Goal: Information Seeking & Learning: Check status

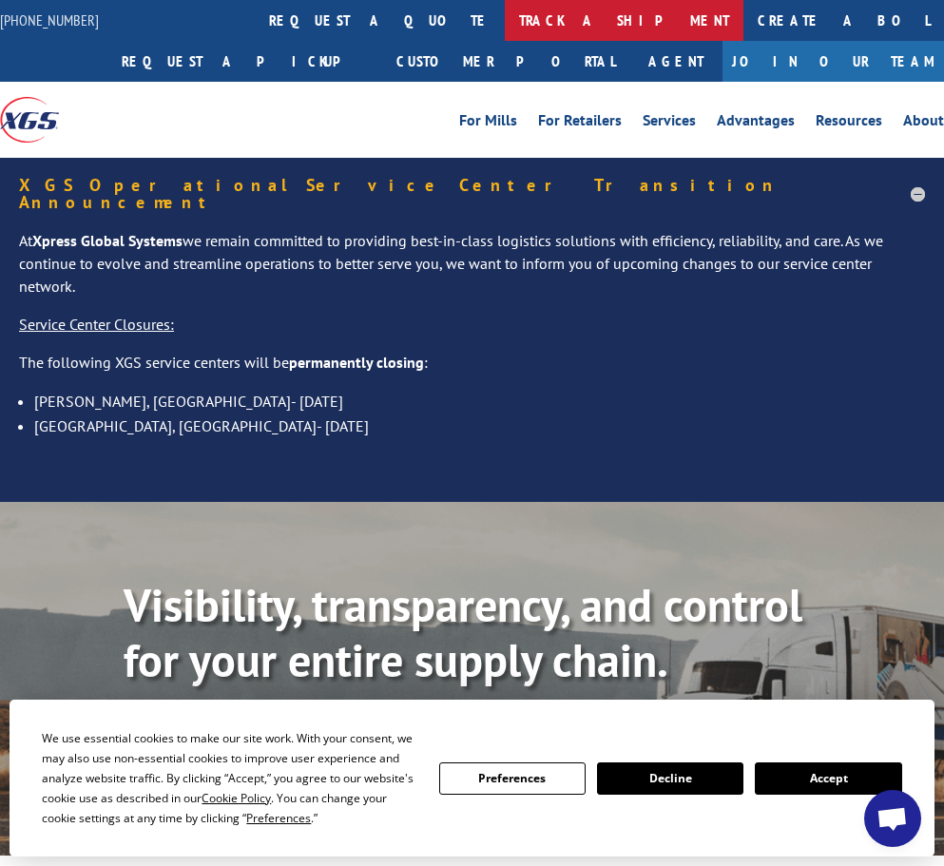
click at [505, 14] on link "track a shipment" at bounding box center [624, 20] width 239 height 41
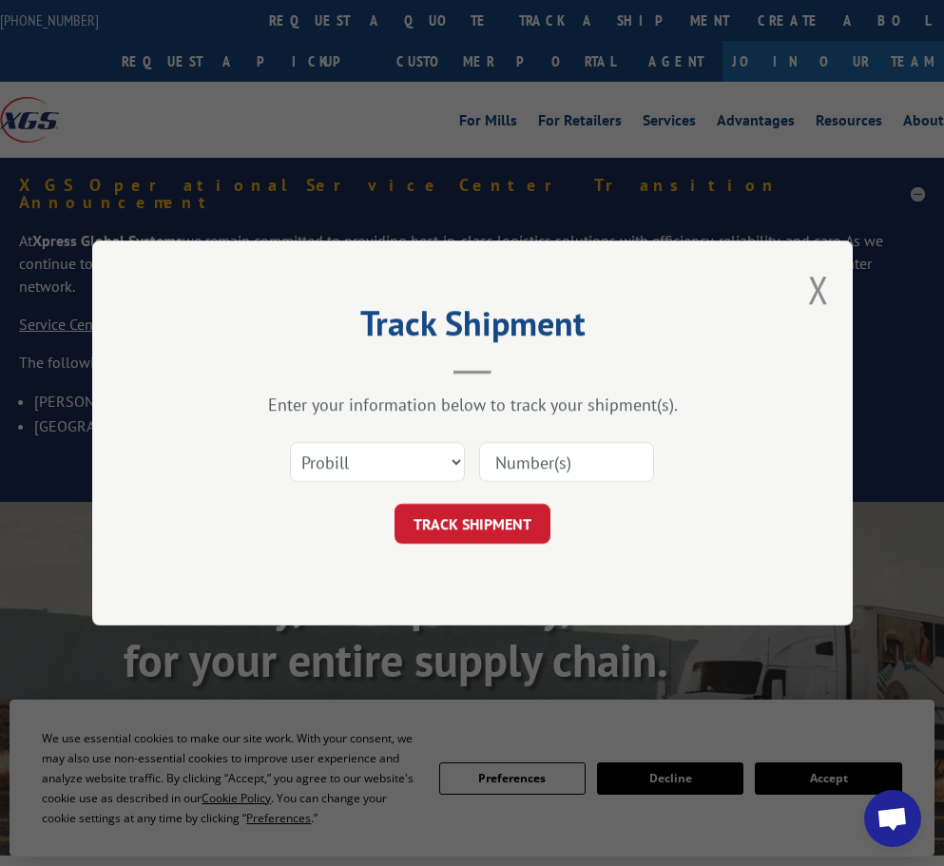
click at [545, 456] on input at bounding box center [566, 462] width 175 height 40
paste input "XPRESCH01"
type input "XPRESCH01"
click at [501, 523] on button "TRACK SHIPMENT" at bounding box center [473, 524] width 156 height 40
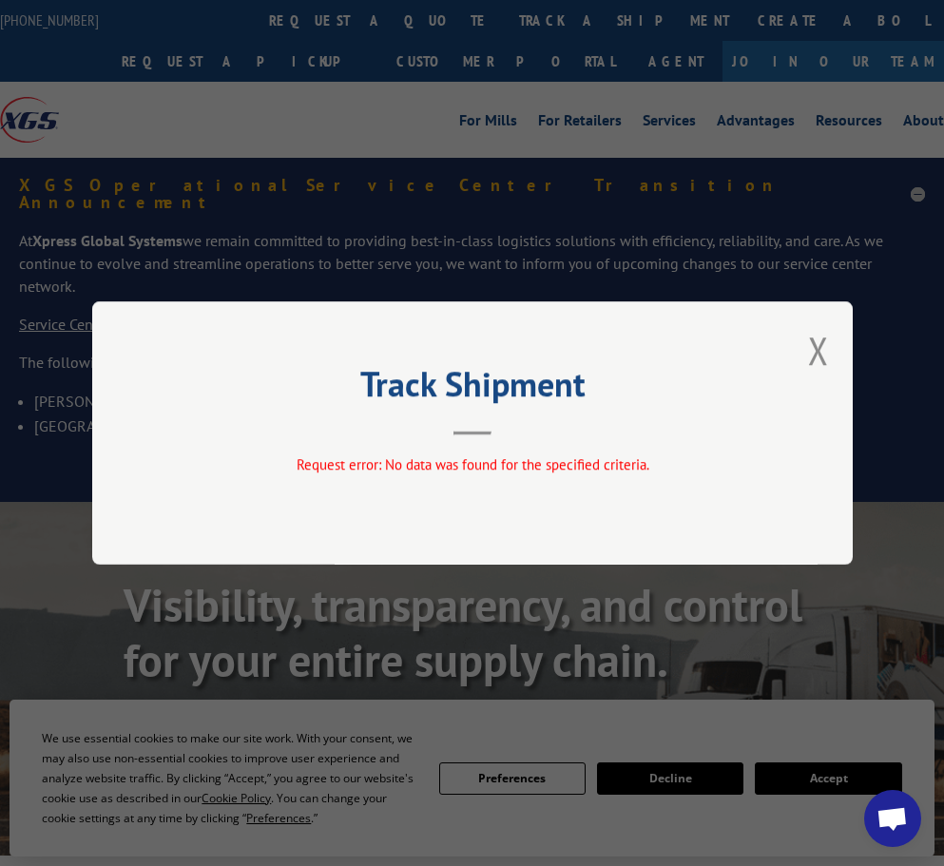
click at [832, 334] on div "Track Shipment Request error: No data was found for the specified criteria." at bounding box center [472, 432] width 760 height 263
click at [821, 347] on button "Close modal" at bounding box center [818, 350] width 21 height 50
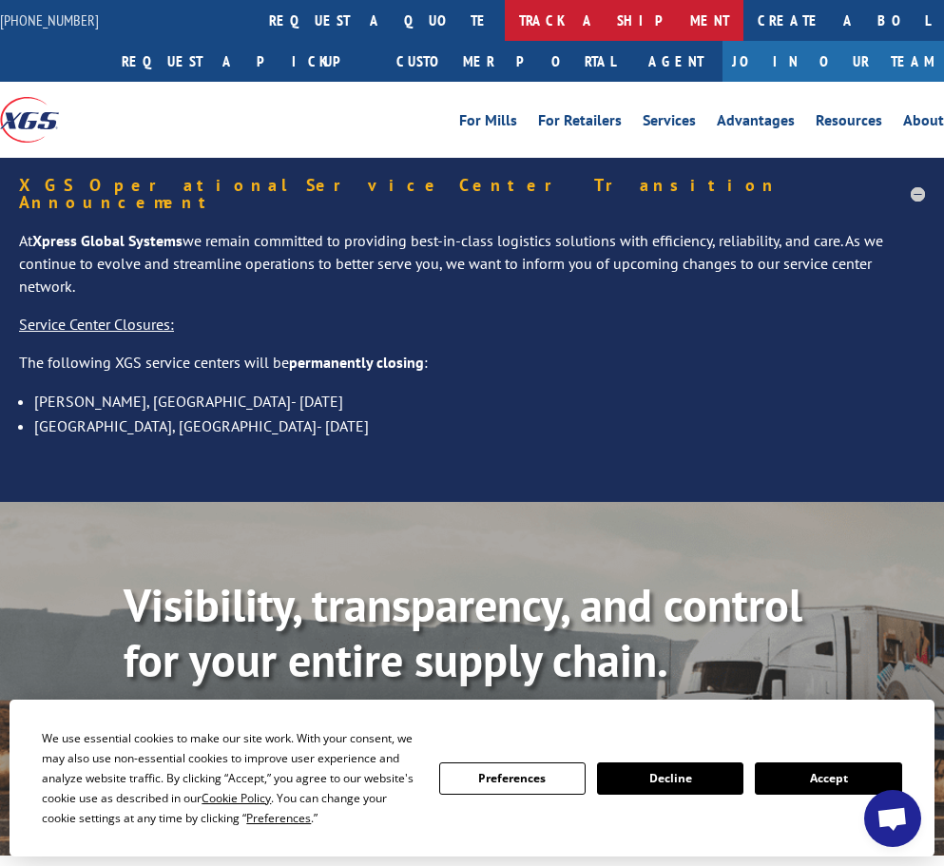
click at [505, 18] on link "track a shipment" at bounding box center [624, 20] width 239 height 41
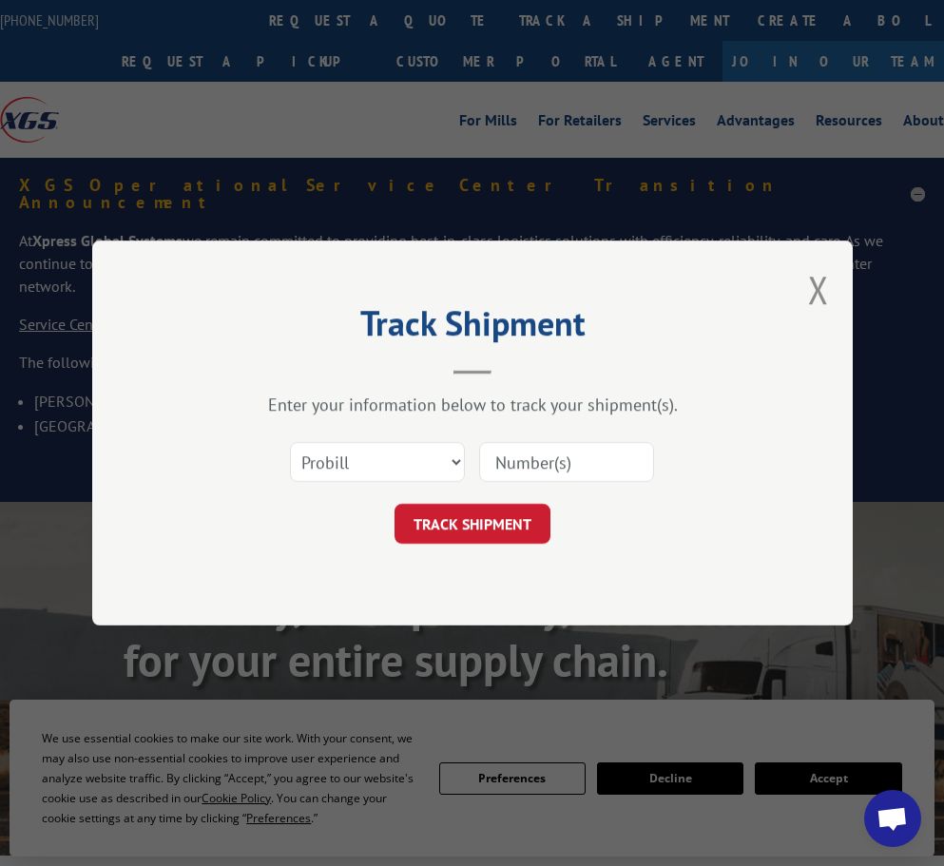
click at [513, 464] on input at bounding box center [566, 462] width 175 height 40
paste input "16928371"
type input "16928371"
click at [486, 528] on button "TRACK SHIPMENT" at bounding box center [473, 524] width 156 height 40
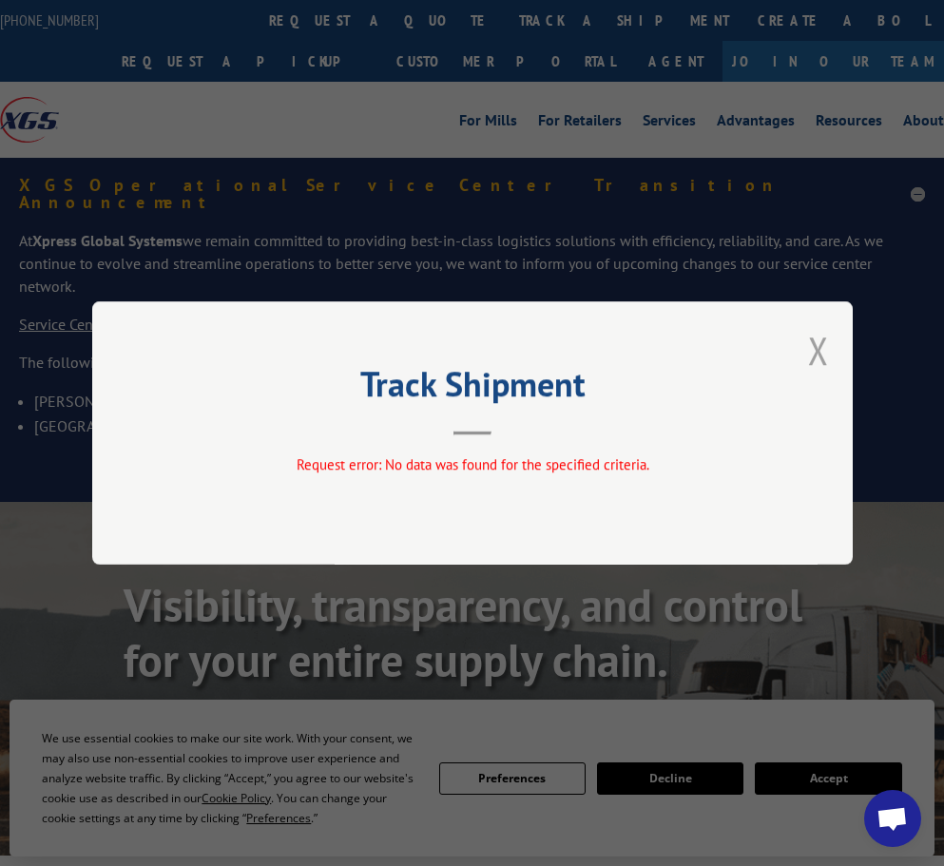
click at [822, 361] on button "Close modal" at bounding box center [818, 350] width 21 height 50
